Goal: Task Accomplishment & Management: Use online tool/utility

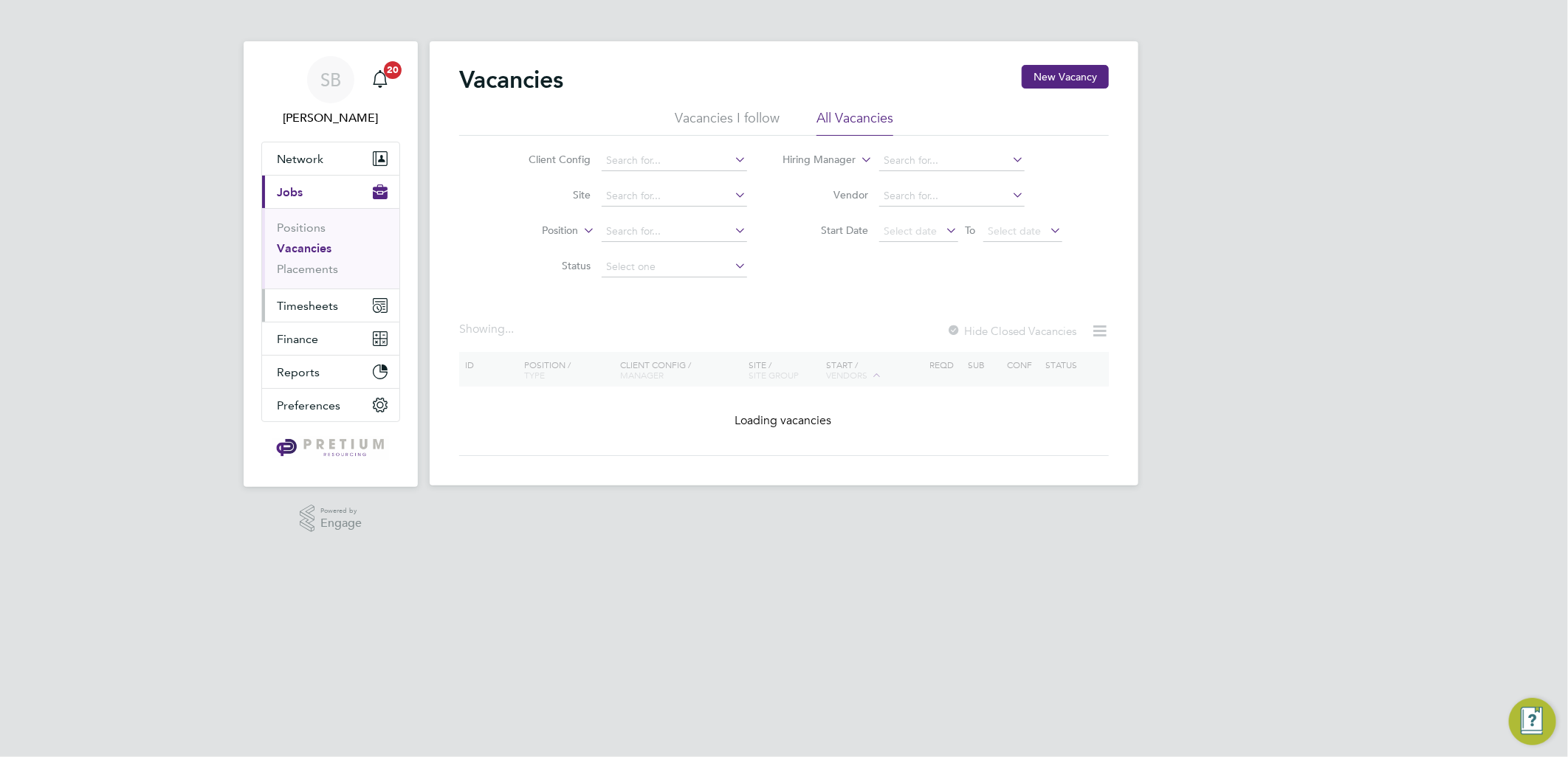
click at [307, 310] on span "Timesheets" at bounding box center [307, 305] width 61 height 14
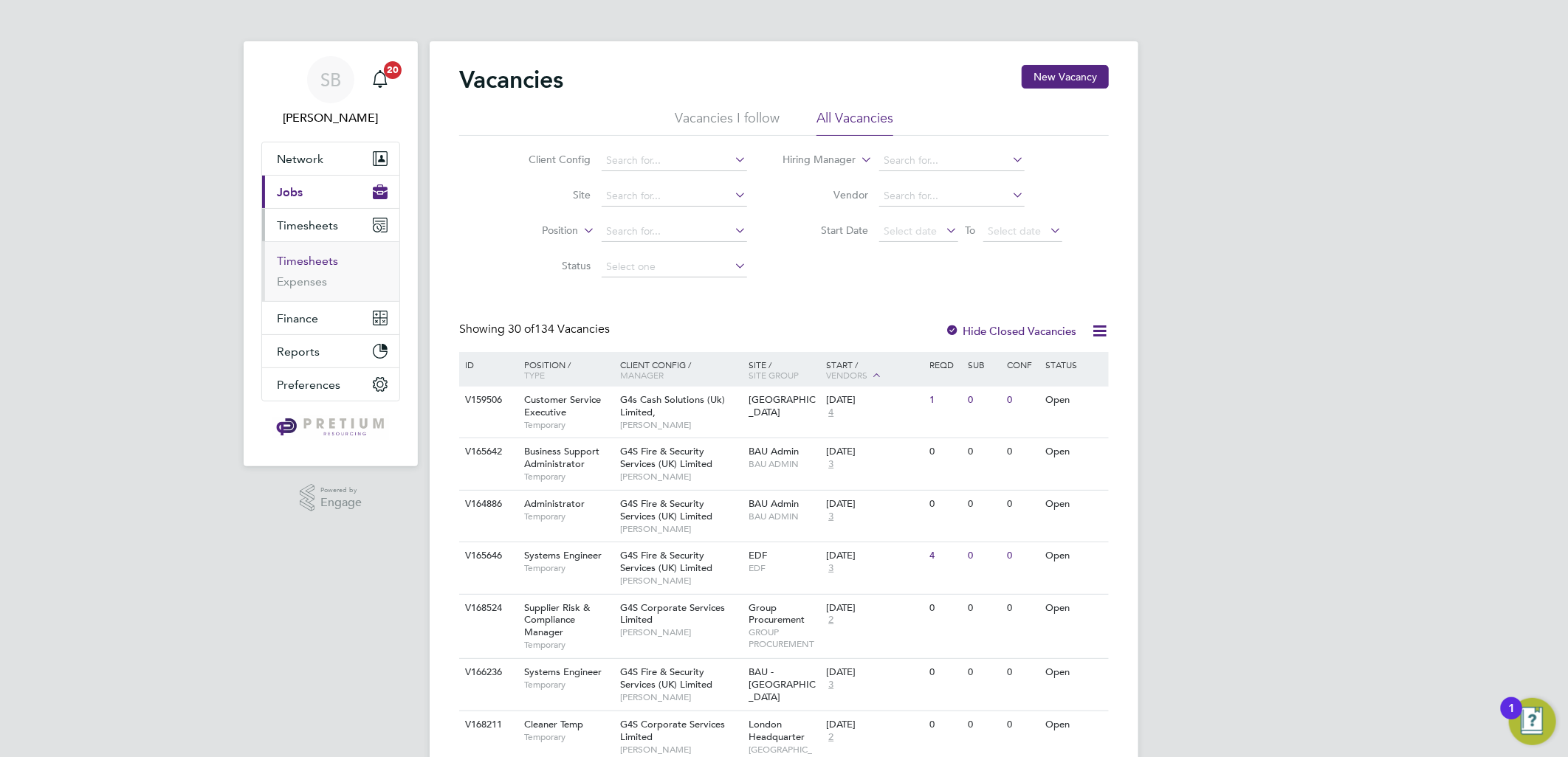
drag, startPoint x: 300, startPoint y: 254, endPoint x: 329, endPoint y: 253, distance: 29.0
click at [301, 255] on link "Timesheets" at bounding box center [307, 260] width 61 height 14
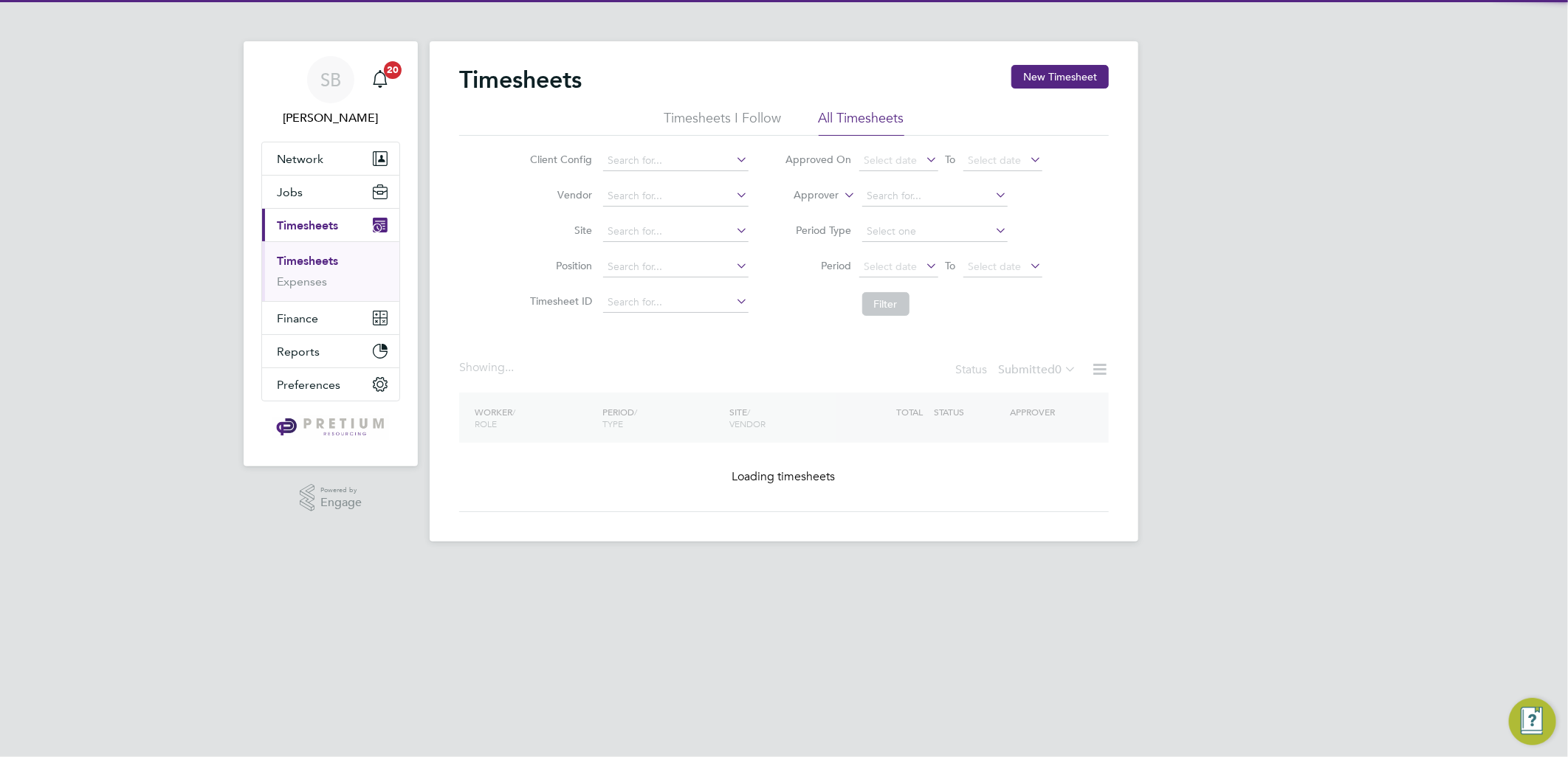
click at [813, 201] on label "Approver" at bounding box center [807, 196] width 67 height 15
click at [801, 211] on li "Worker" at bounding box center [803, 212] width 73 height 19
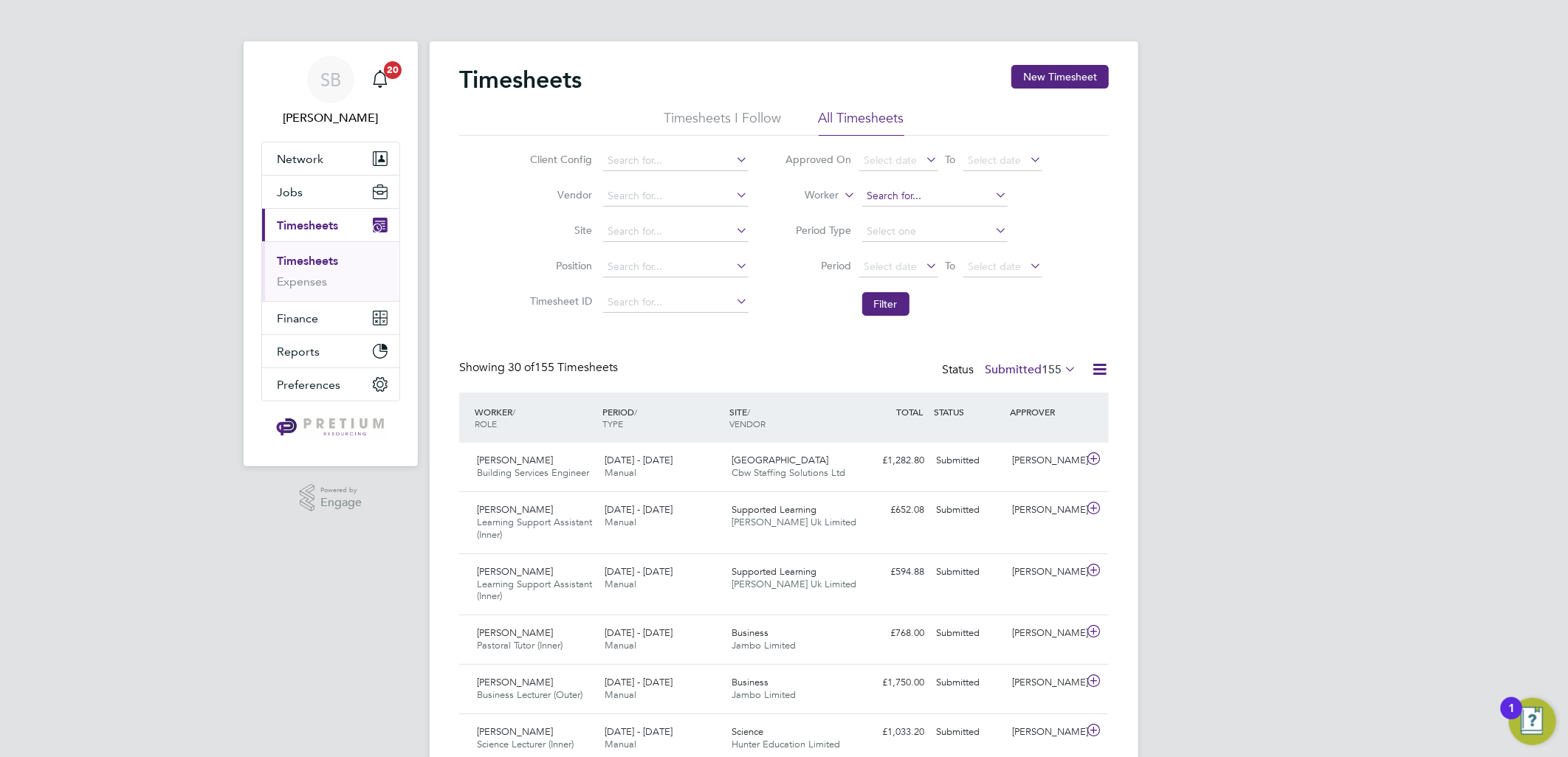
click at [925, 195] on input at bounding box center [935, 196] width 145 height 21
click at [955, 221] on b "[PERSON_NAME]" at bounding box center [998, 216] width 86 height 13
type input "[PERSON_NAME]"
click at [896, 303] on button "Filter" at bounding box center [886, 303] width 48 height 23
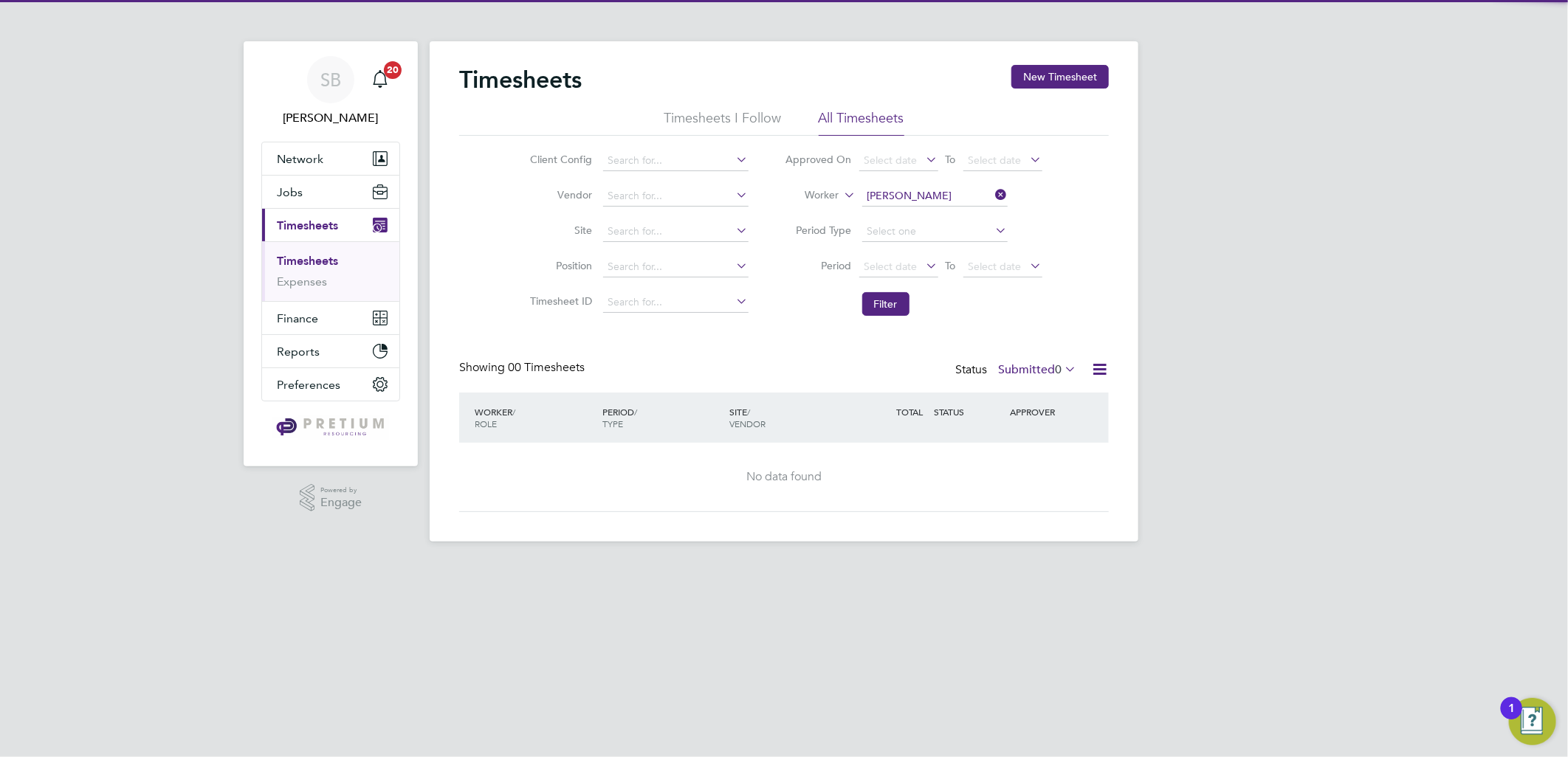
click at [998, 368] on label "Submitted 0" at bounding box center [1037, 370] width 78 height 15
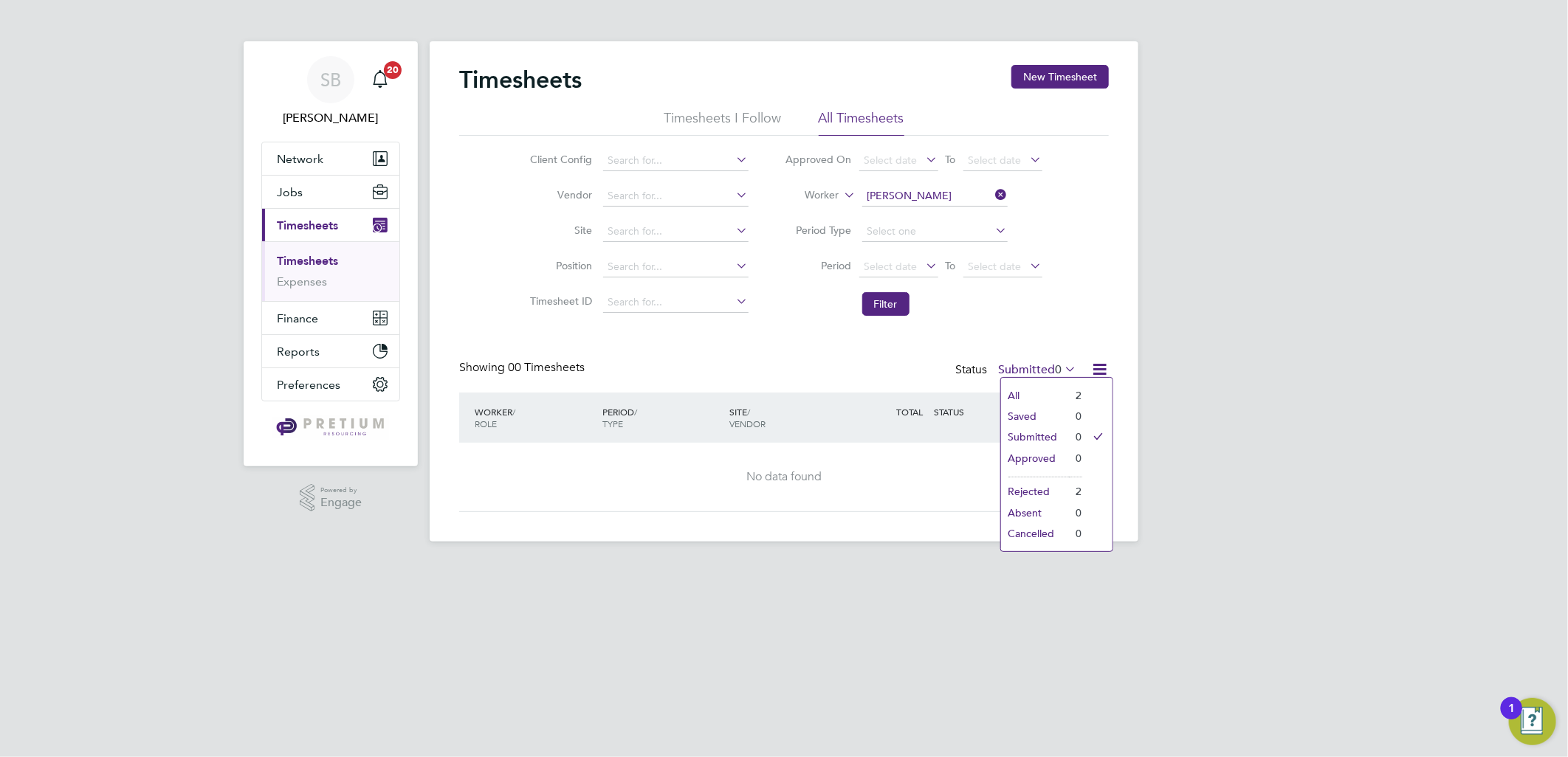
click at [1014, 389] on li "All" at bounding box center [1034, 395] width 68 height 21
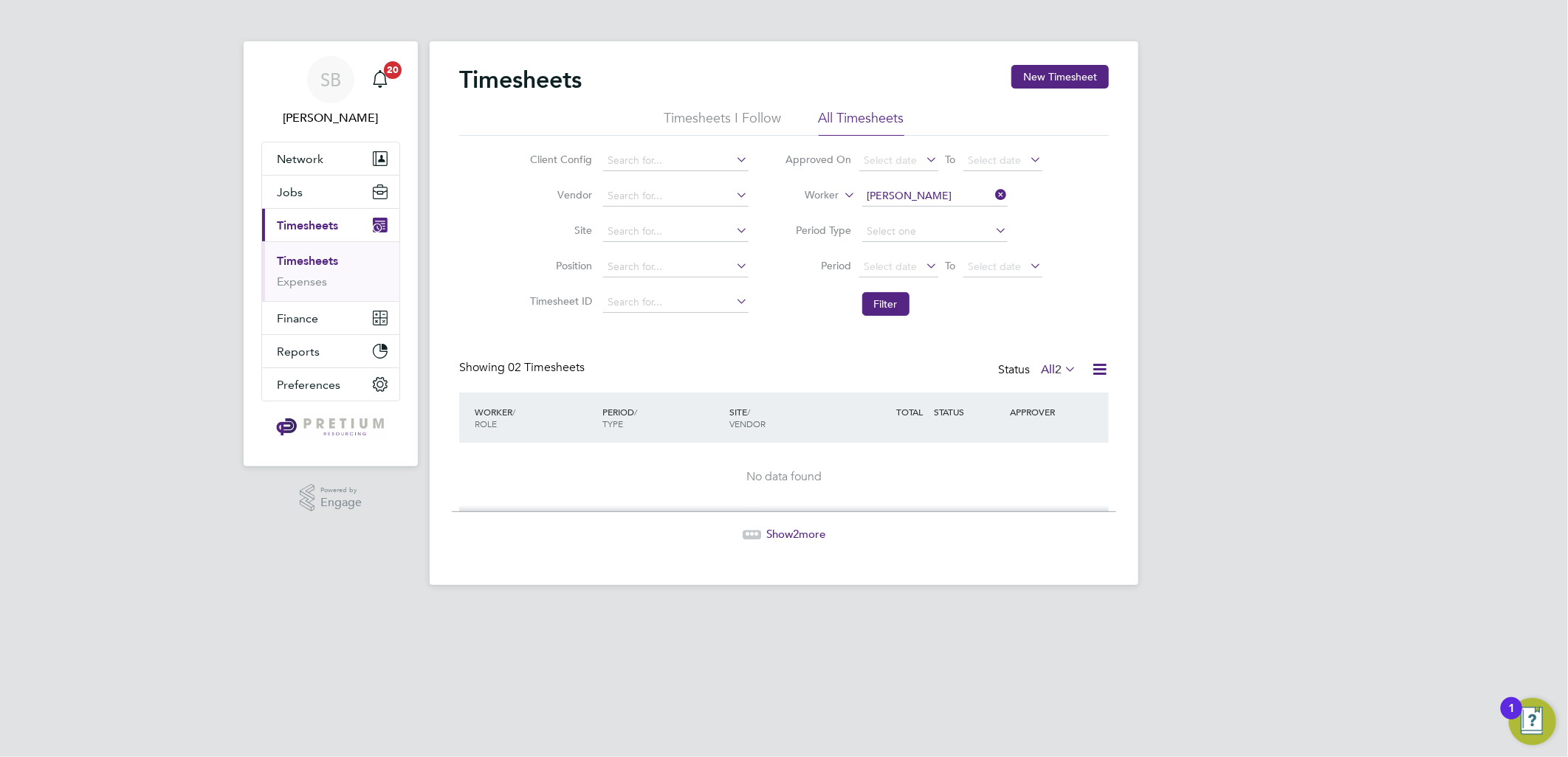
click at [1062, 364] on icon at bounding box center [1062, 368] width 0 height 21
click at [1050, 499] on li "Rejected" at bounding box center [1055, 491] width 68 height 21
click at [639, 189] on input at bounding box center [676, 196] width 145 height 21
click at [672, 218] on li "Randst ad Solutions Limited" at bounding box center [675, 217] width 147 height 20
type input "Randstad Solutions Limited"
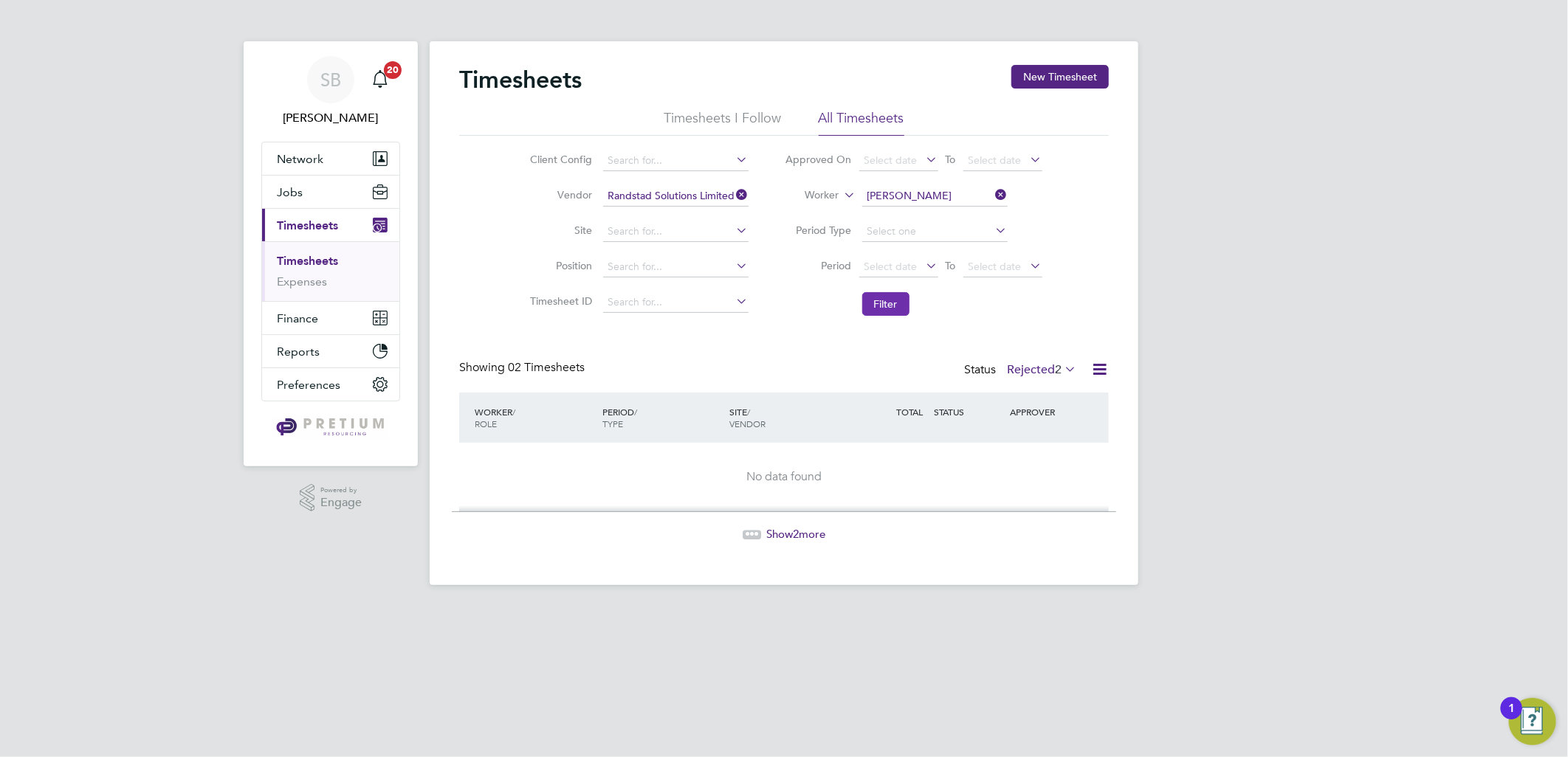
click at [873, 303] on button "Filter" at bounding box center [886, 303] width 48 height 23
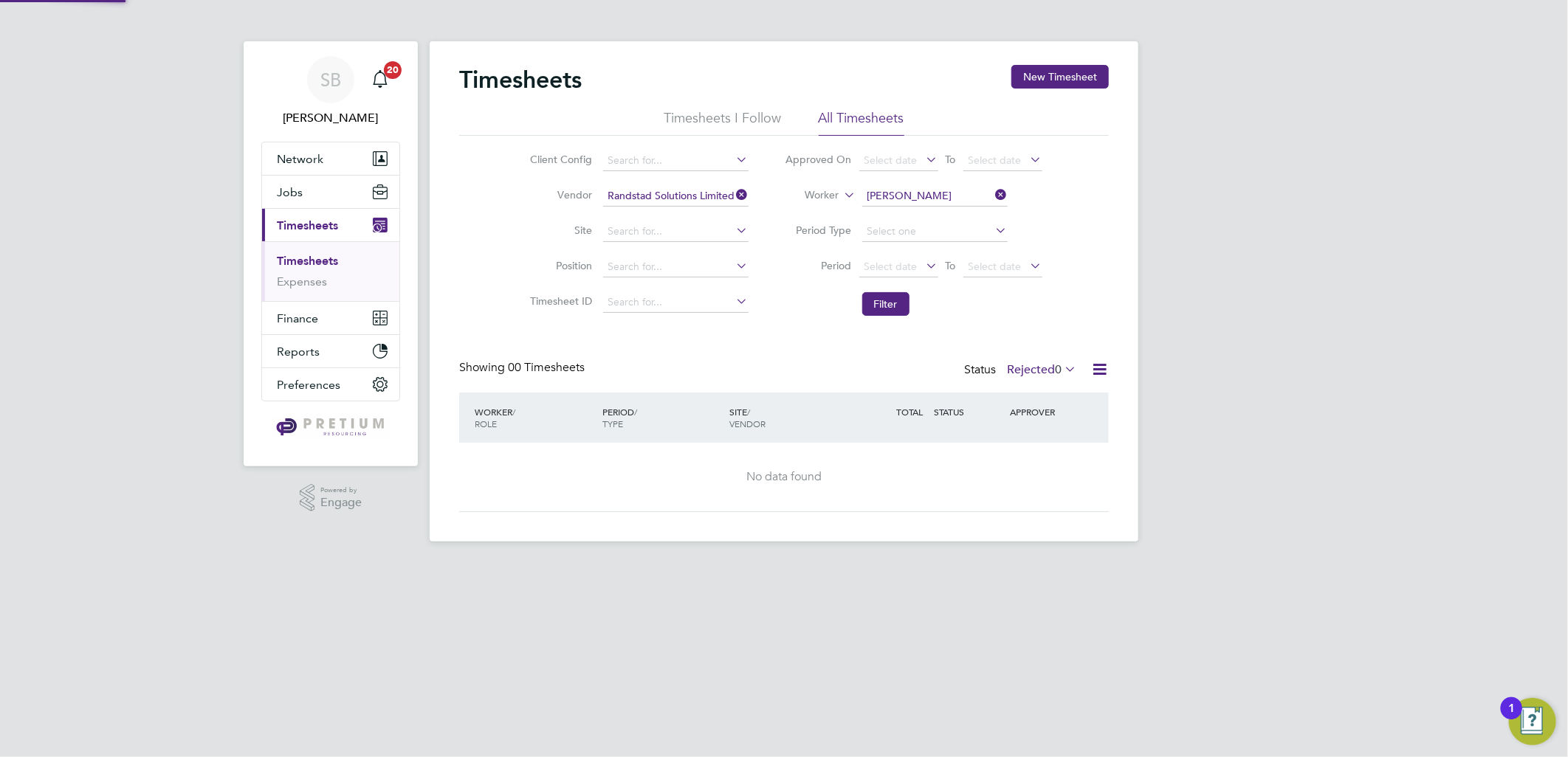
click at [993, 194] on icon at bounding box center [993, 194] width 0 height 21
drag, startPoint x: 887, startPoint y: 303, endPoint x: 937, endPoint y: 315, distance: 51.4
click at [887, 303] on button "Filter" at bounding box center [886, 303] width 48 height 23
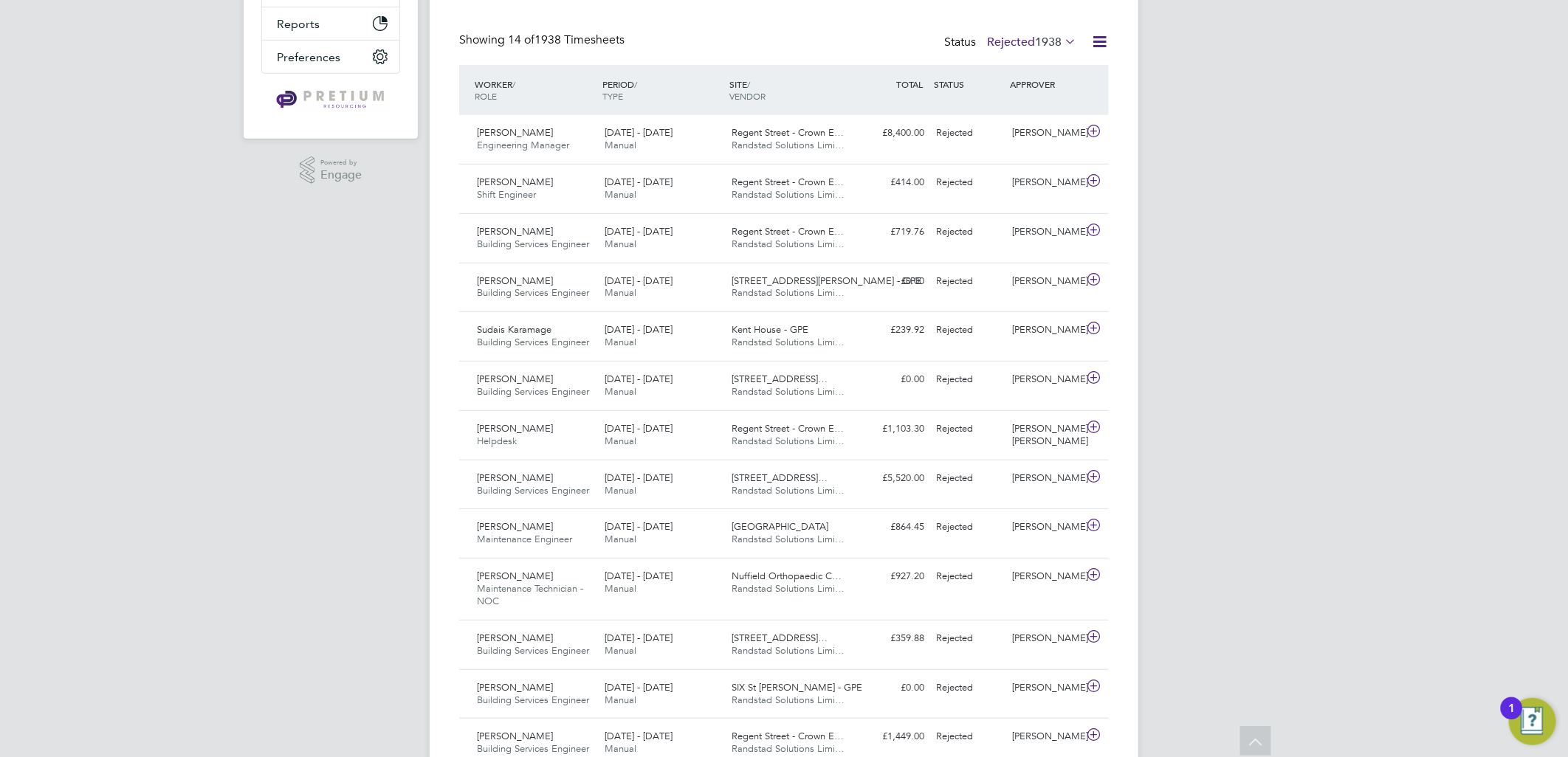
click at [1265, 233] on div "SB [PERSON_NAME] Notifications 20 Applications: Network Team Members Businesses…" at bounding box center [784, 299] width 1568 height 1254
click at [839, 490] on span "Randstad Solutions Limi…" at bounding box center [788, 490] width 113 height 13
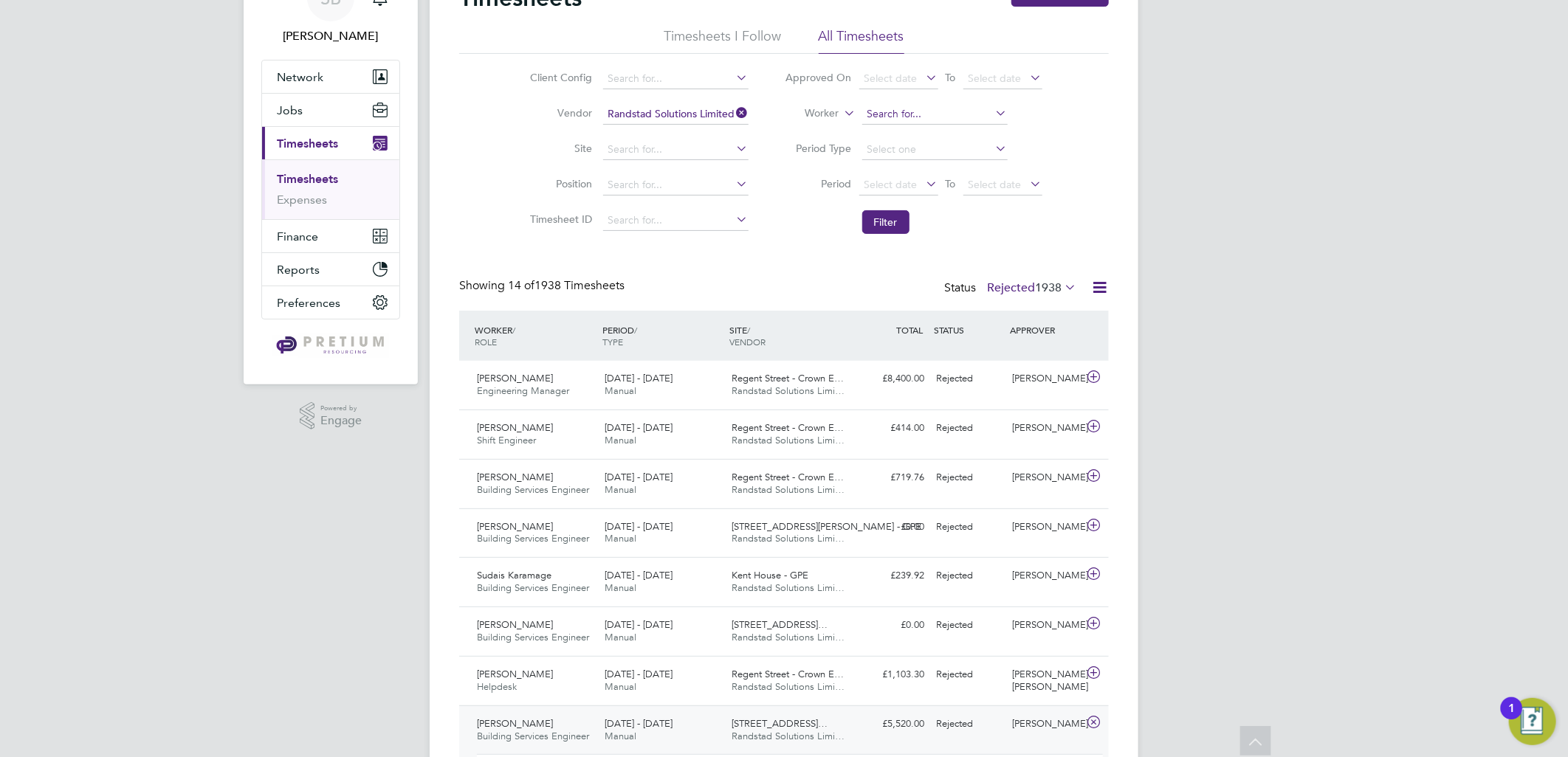
click at [888, 116] on input at bounding box center [935, 114] width 145 height 21
type input "[PERSON_NAME]"
drag, startPoint x: 1442, startPoint y: 63, endPoint x: 1440, endPoint y: 23, distance: 40.0
click at [1442, 60] on div "SB [PERSON_NAME] Notifications 20 Applications: Network Team Members Businesses…" at bounding box center [784, 613] width 1568 height 1390
